Goal: Information Seeking & Learning: Learn about a topic

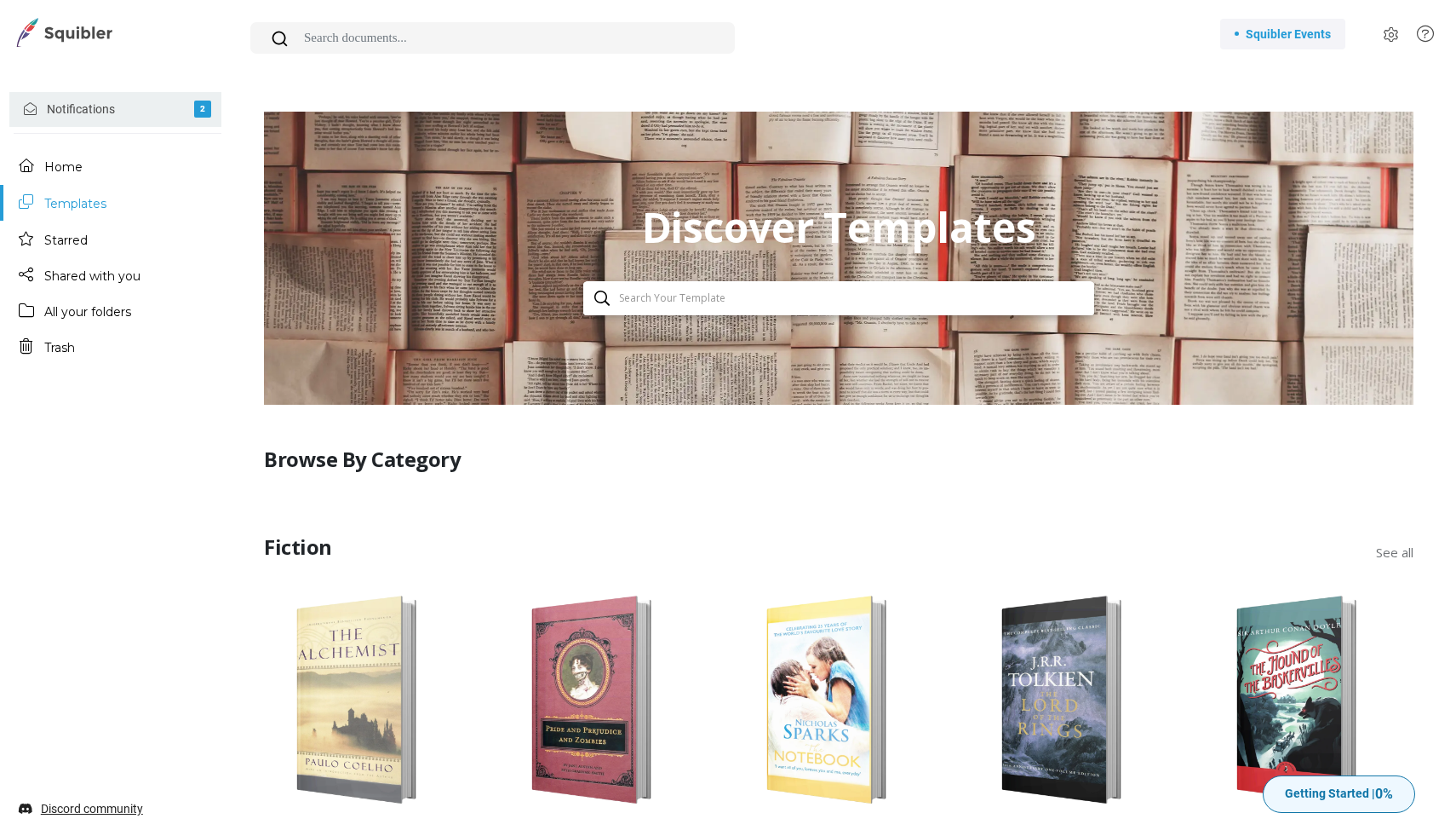
click at [87, 108] on link "Notifications 2" at bounding box center [116, 110] width 212 height 35
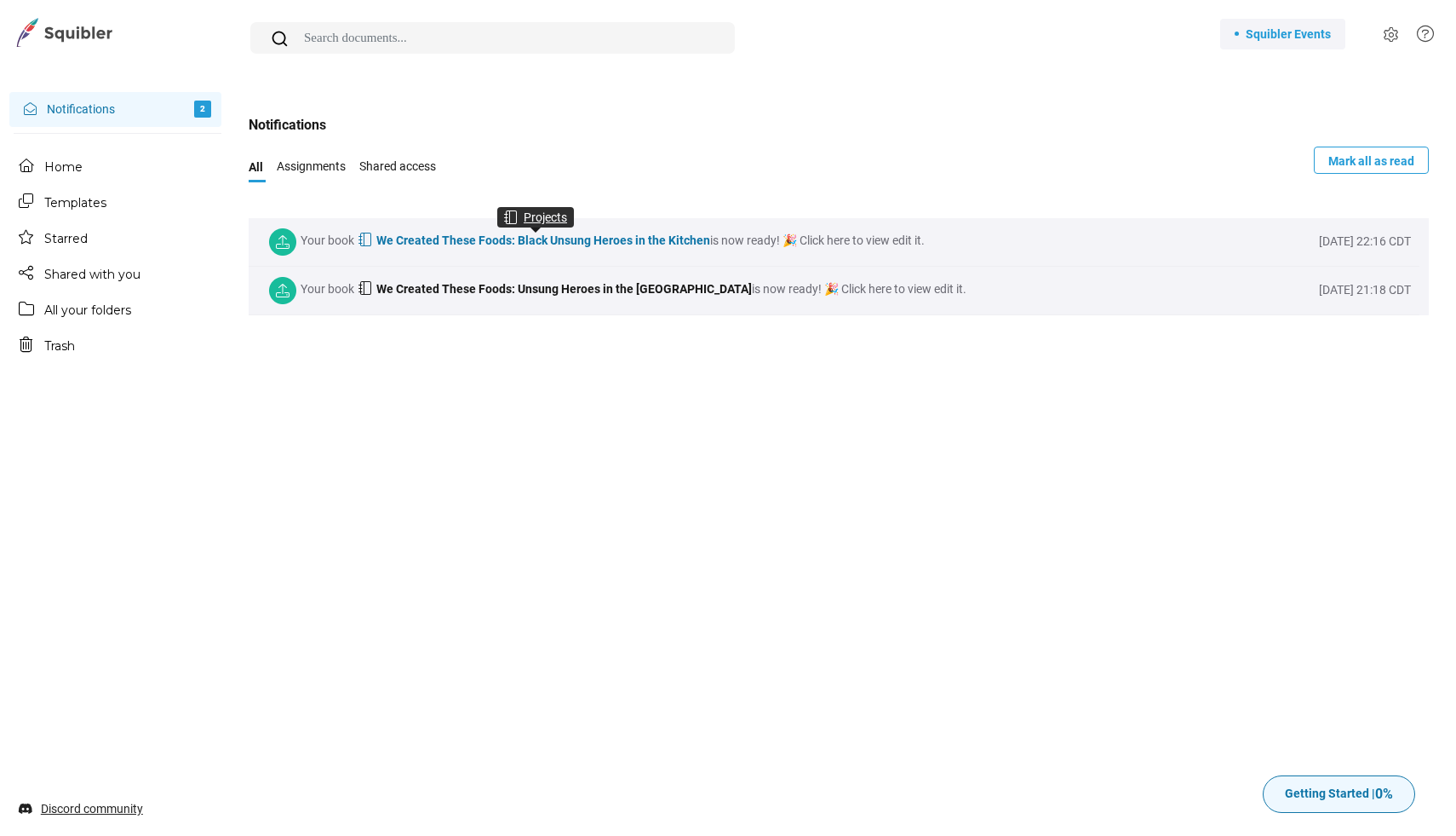
click at [509, 245] on span "We Created These Foods: Black Unsung Heroes in the Kitchen" at bounding box center [541, 241] width 338 height 14
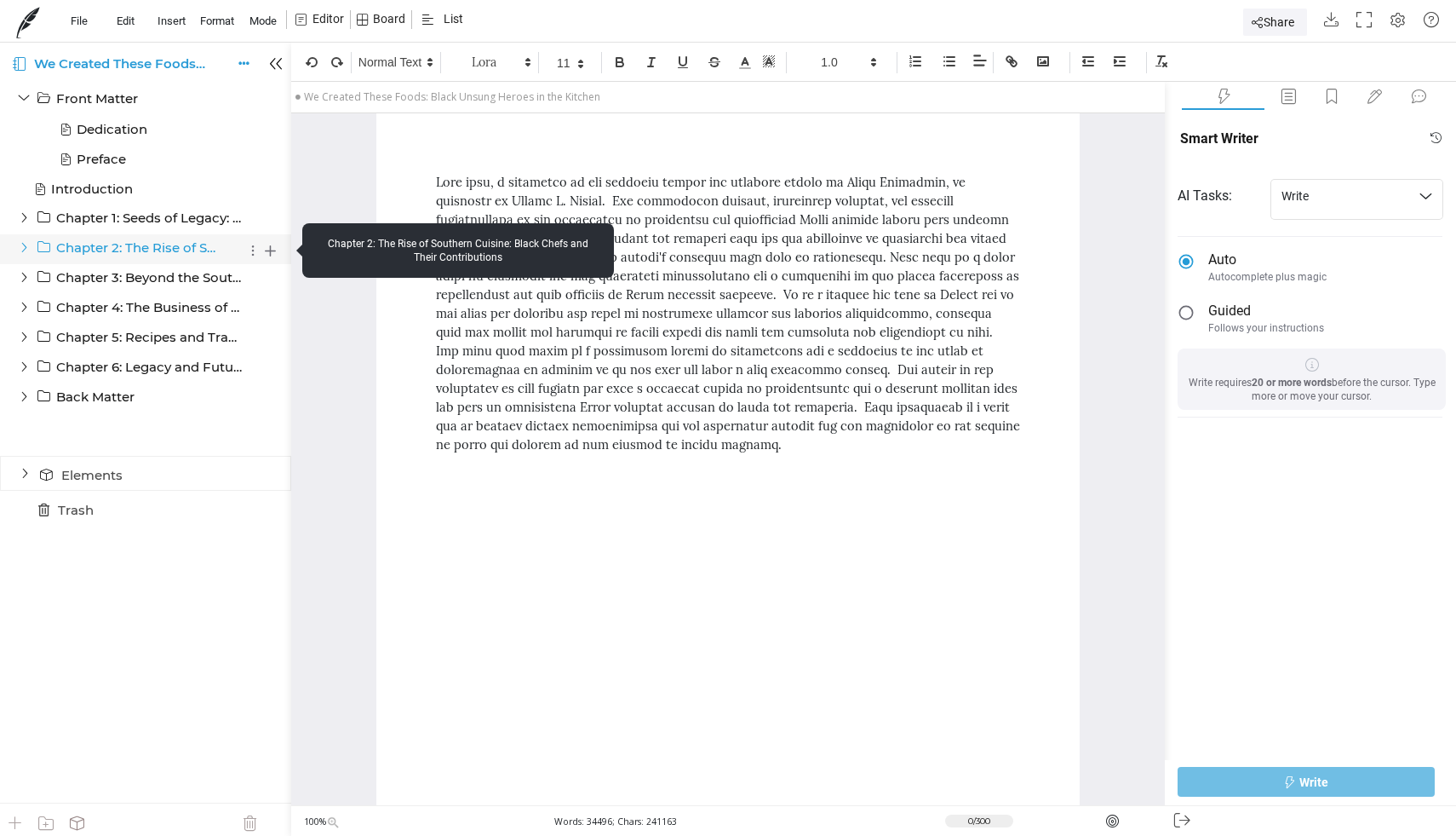
click at [188, 246] on p "Chapter 2: The Rise of Southern Cuisine: Black Chefs and Their Contributions" at bounding box center [136, 248] width 161 height 15
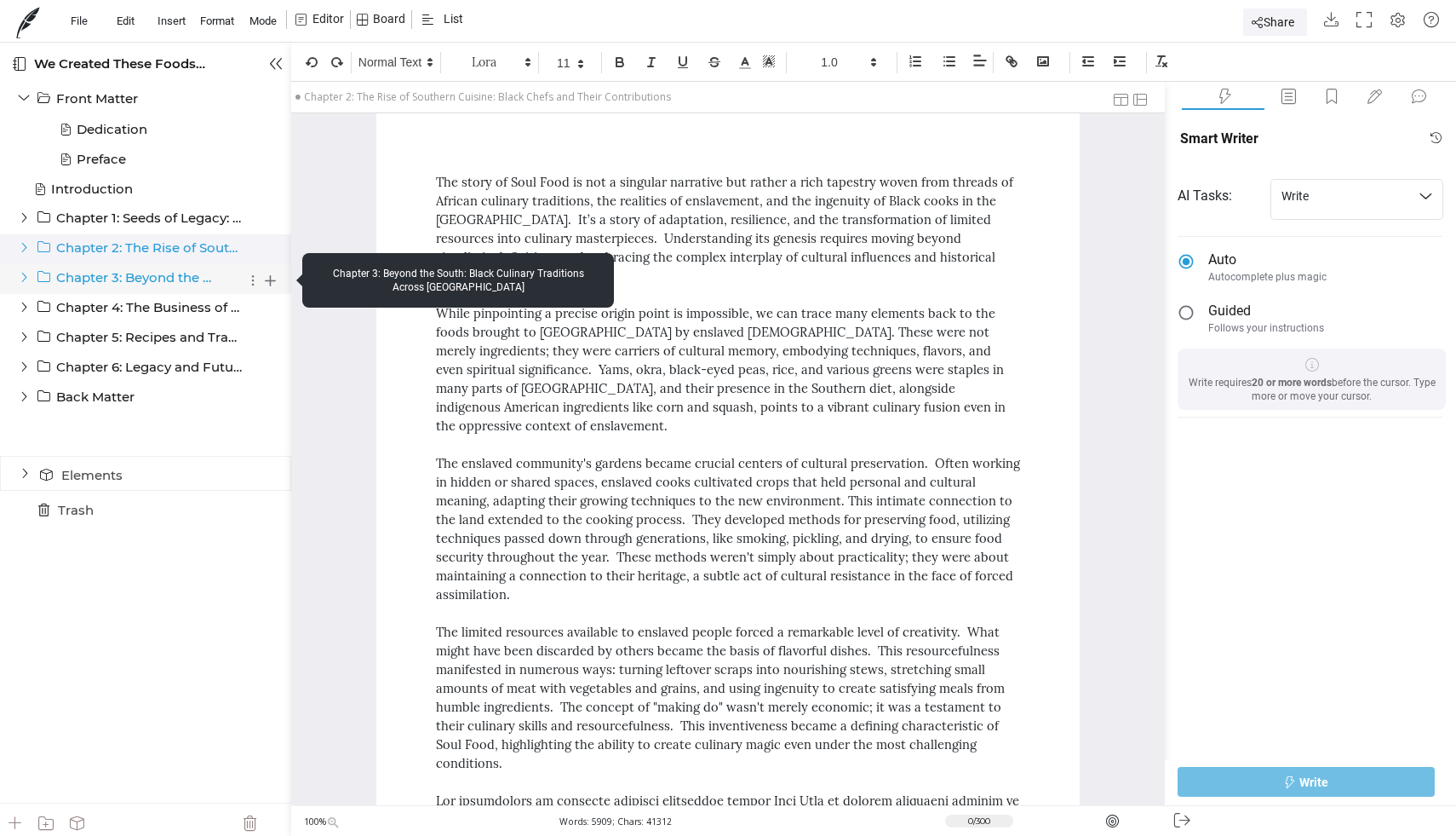
click at [164, 282] on p "Chapter 3: Beyond the South: Black Culinary Traditions Across [GEOGRAPHIC_DATA]" at bounding box center [136, 277] width 161 height 15
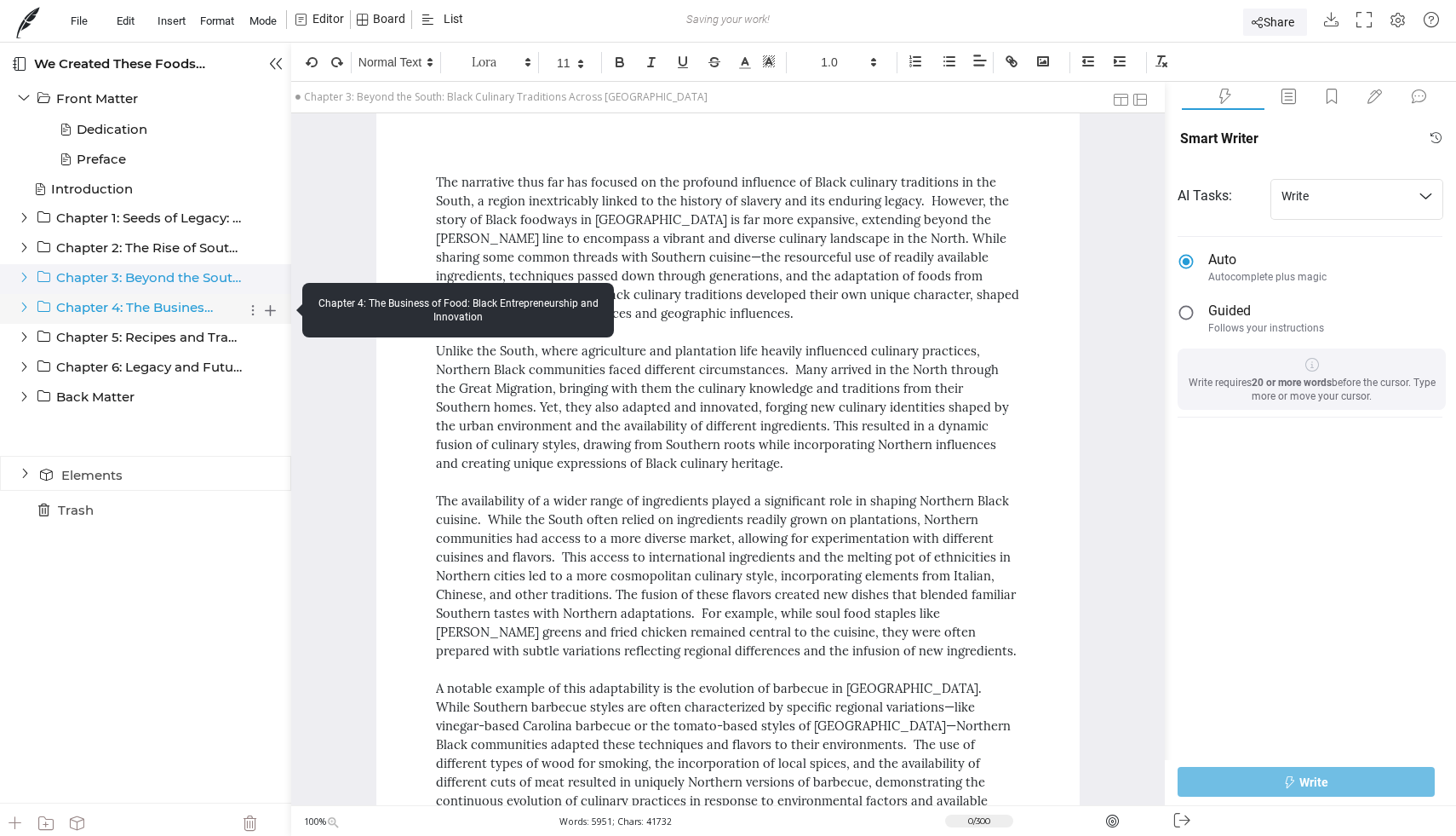
click at [154, 306] on p "Chapter 4: The Business of Food: Black Entrepreneurship and Innovation" at bounding box center [136, 307] width 161 height 15
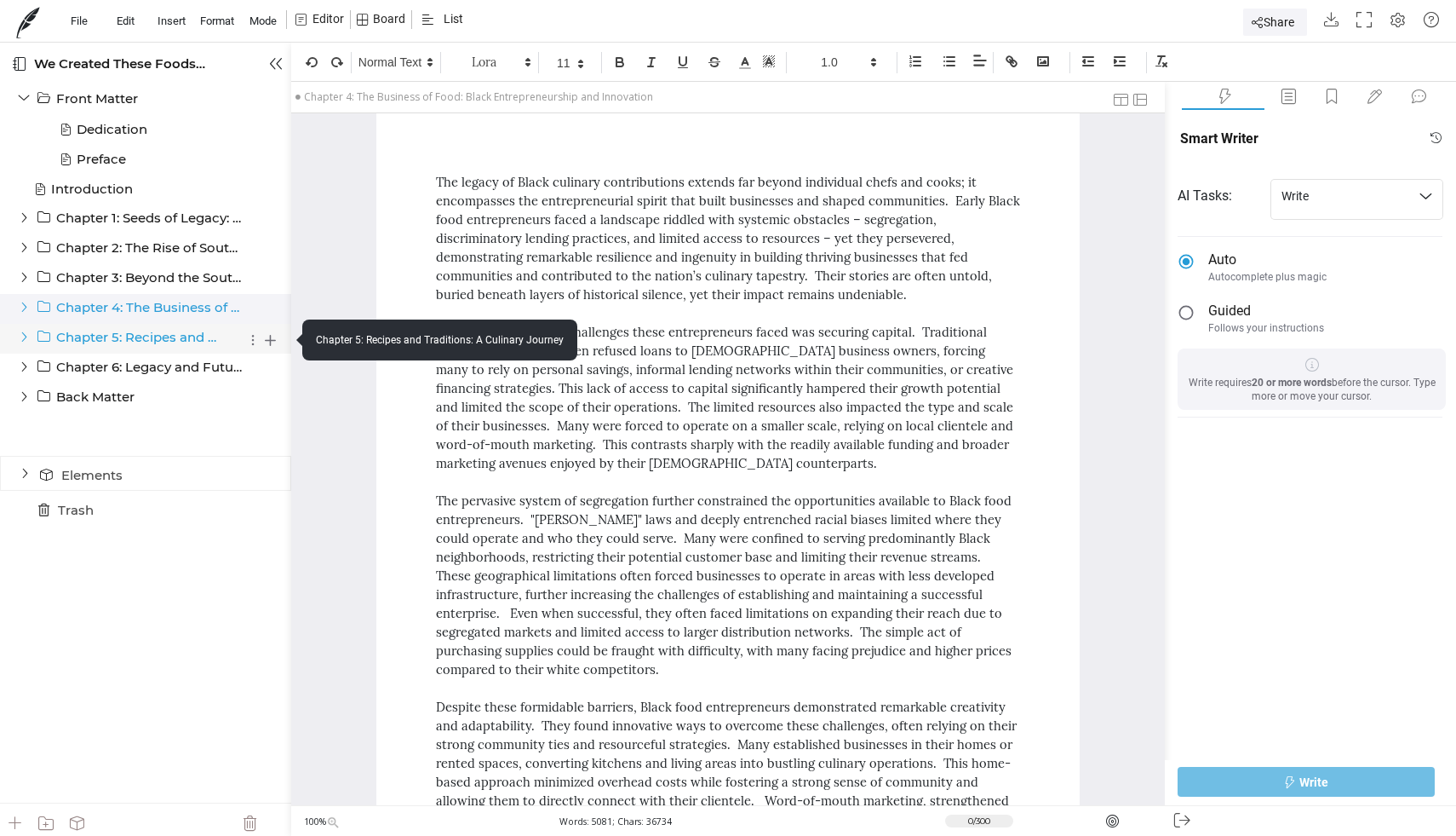
click at [151, 336] on p "Chapter 5: Recipes and Traditions: A Culinary Journey" at bounding box center [136, 337] width 161 height 15
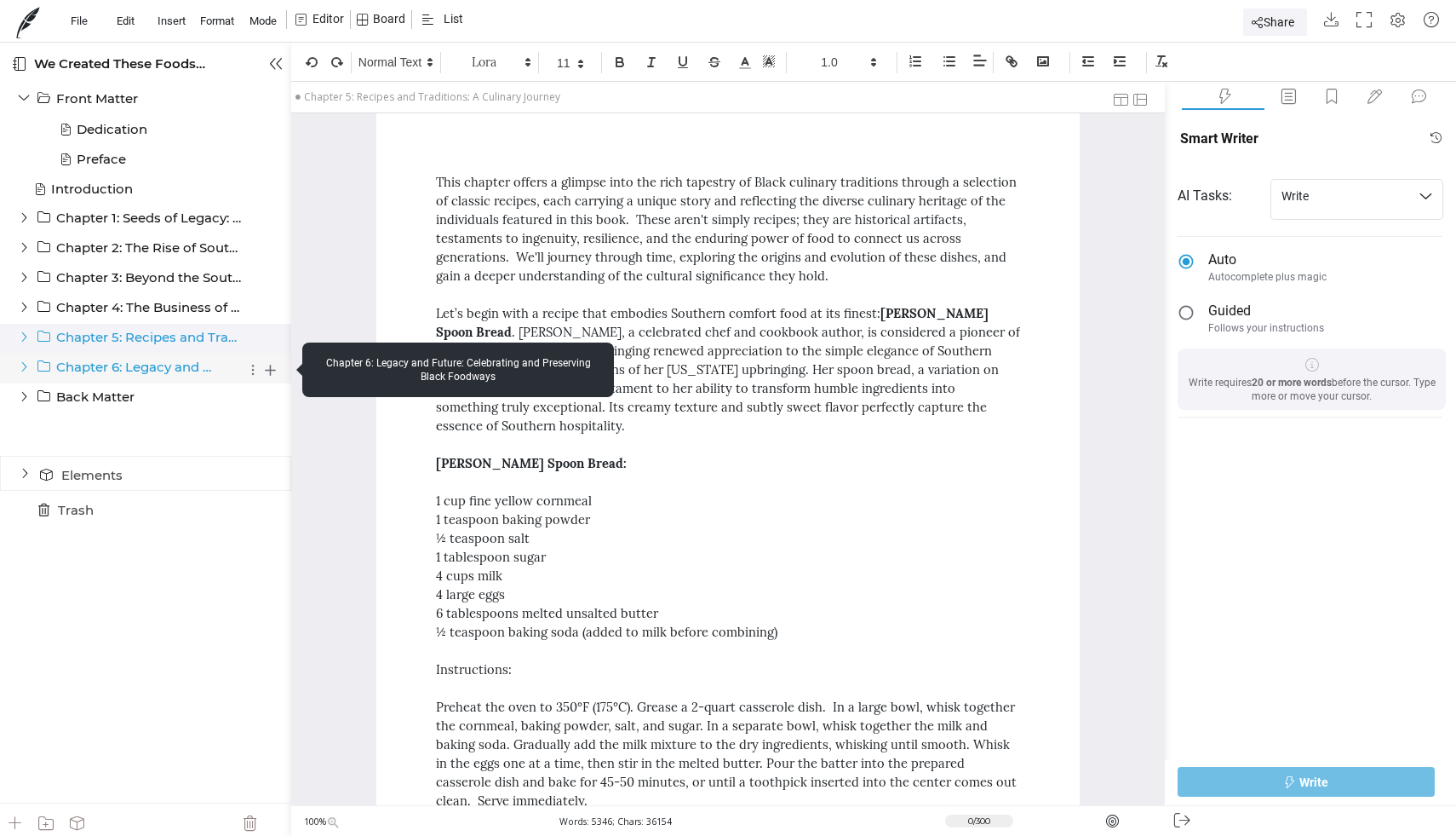
click at [148, 367] on p "Chapter 6: Legacy and Future: Celebrating and Preserving Black Foodways" at bounding box center [136, 367] width 161 height 15
